Goal: Go to known website: Access a specific website the user already knows

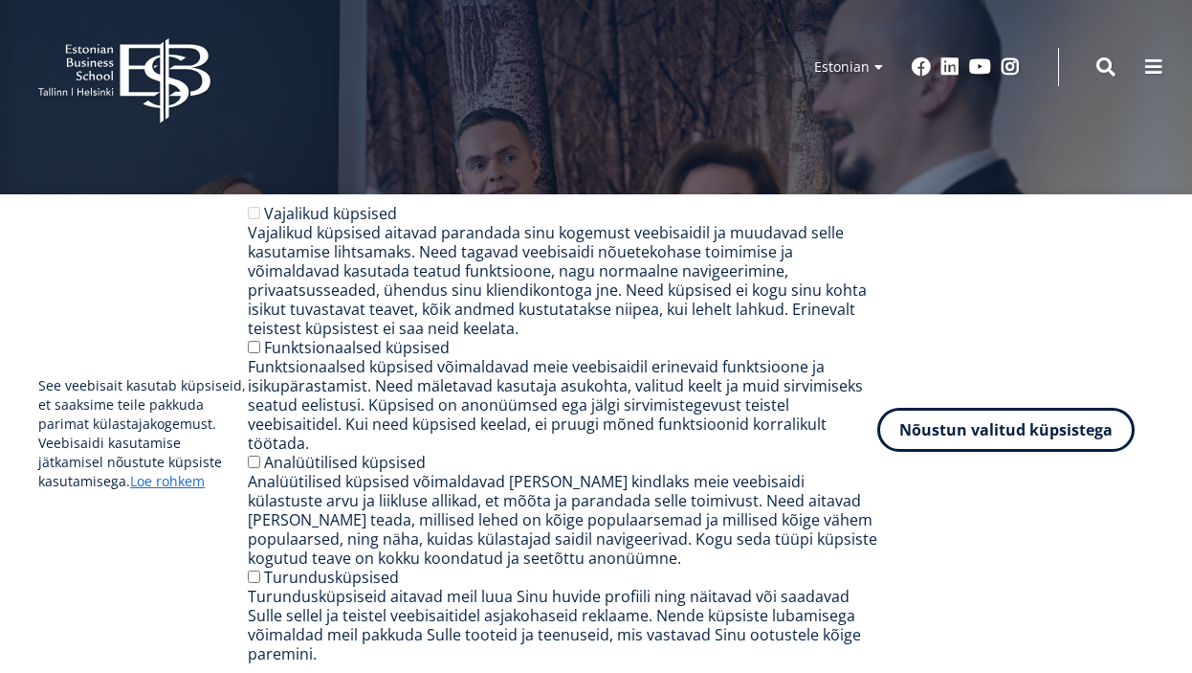
click at [1000, 452] on button "Nõustun valitud küpsistega" at bounding box center [1006, 430] width 257 height 44
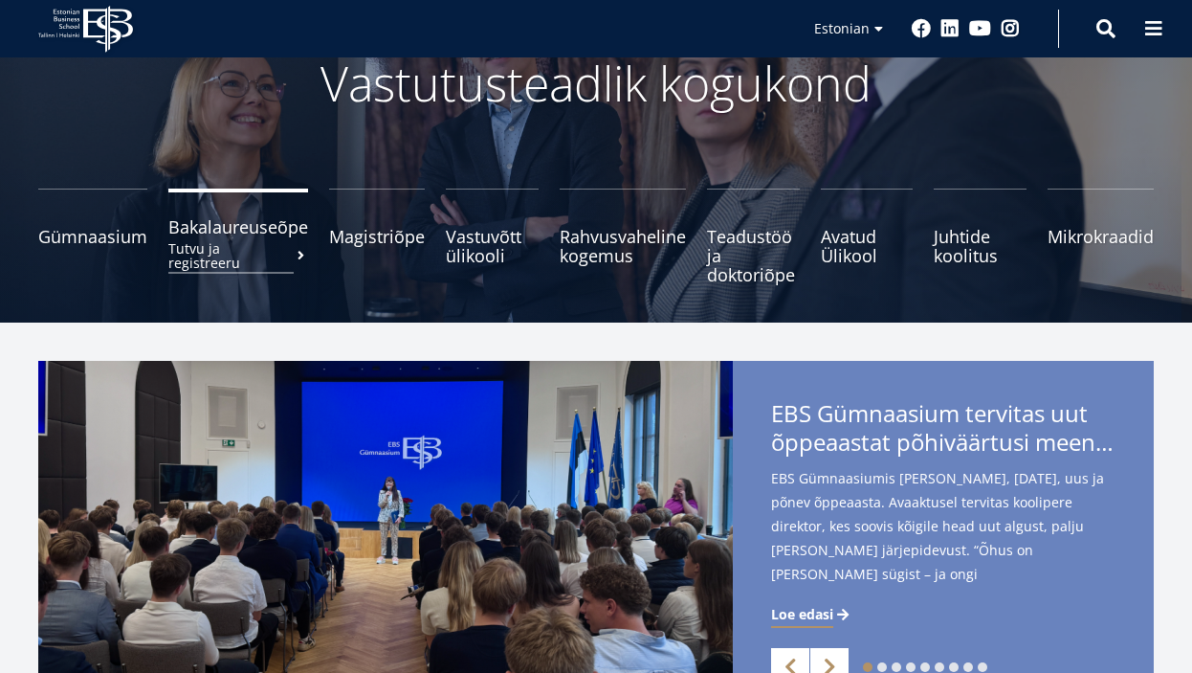
scroll to position [138, 0]
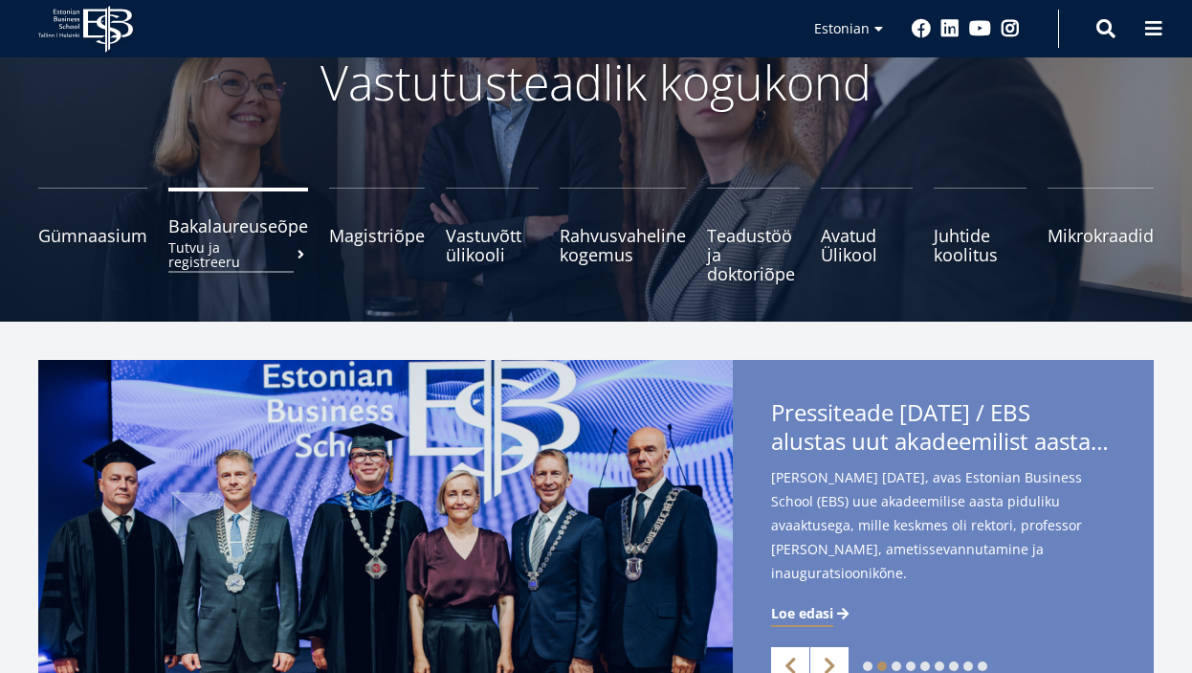
click at [251, 221] on span "Bakalaureuseõpe Tutvu ja registreeru" at bounding box center [238, 225] width 140 height 19
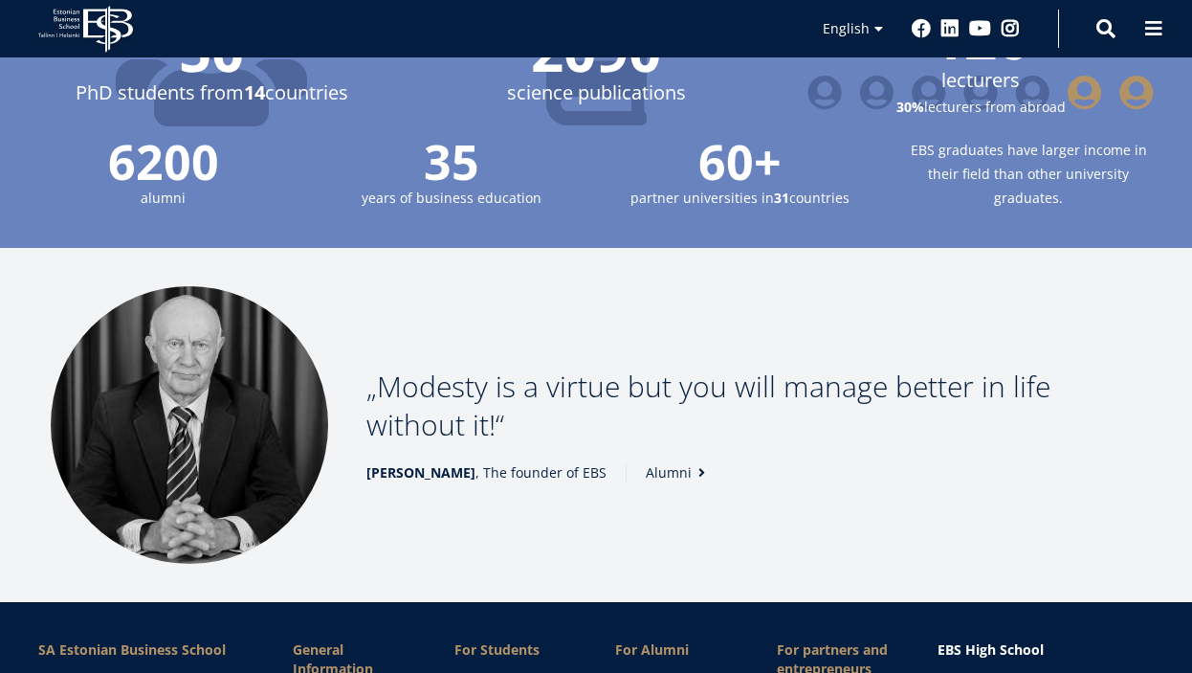
scroll to position [2658, 0]
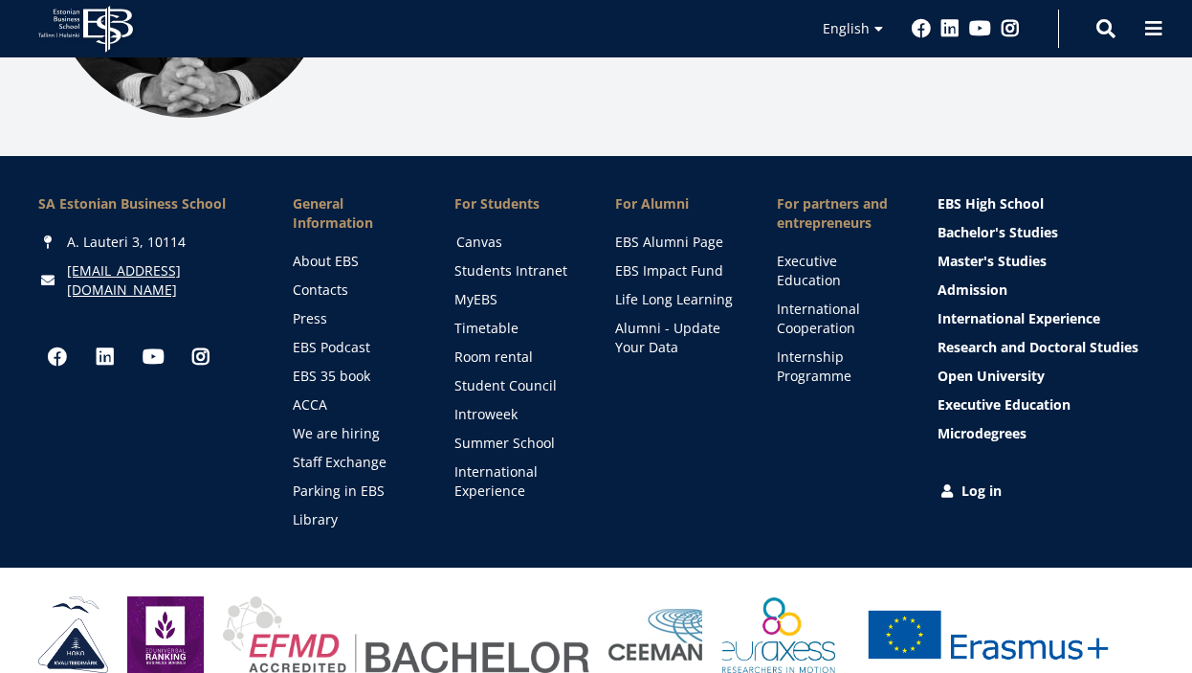
click at [477, 233] on link "Canvas" at bounding box center [517, 242] width 123 height 19
